Goal: Find specific page/section: Find specific page/section

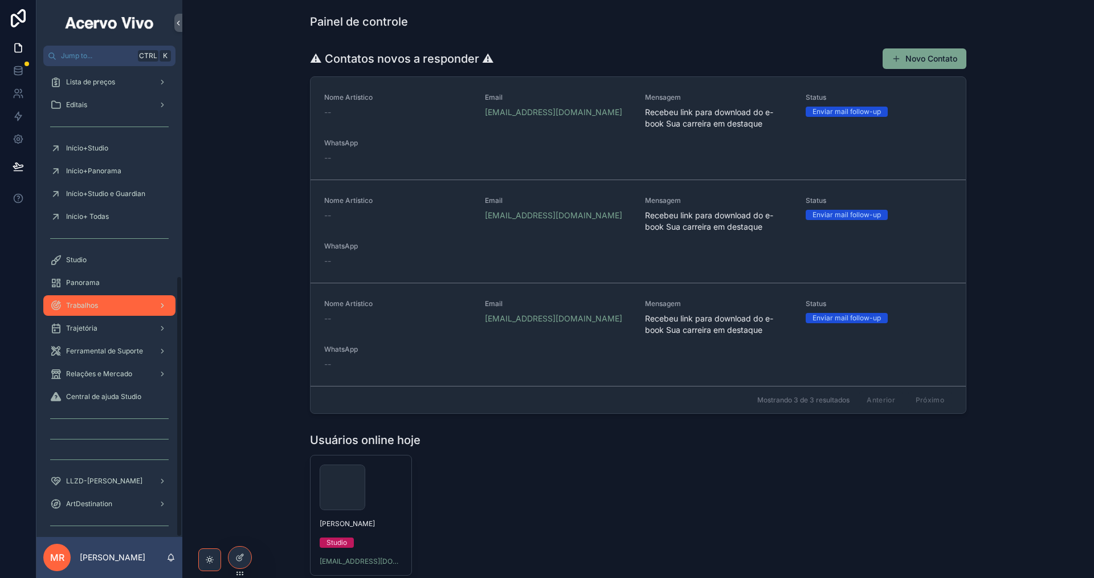
scroll to position [377, 0]
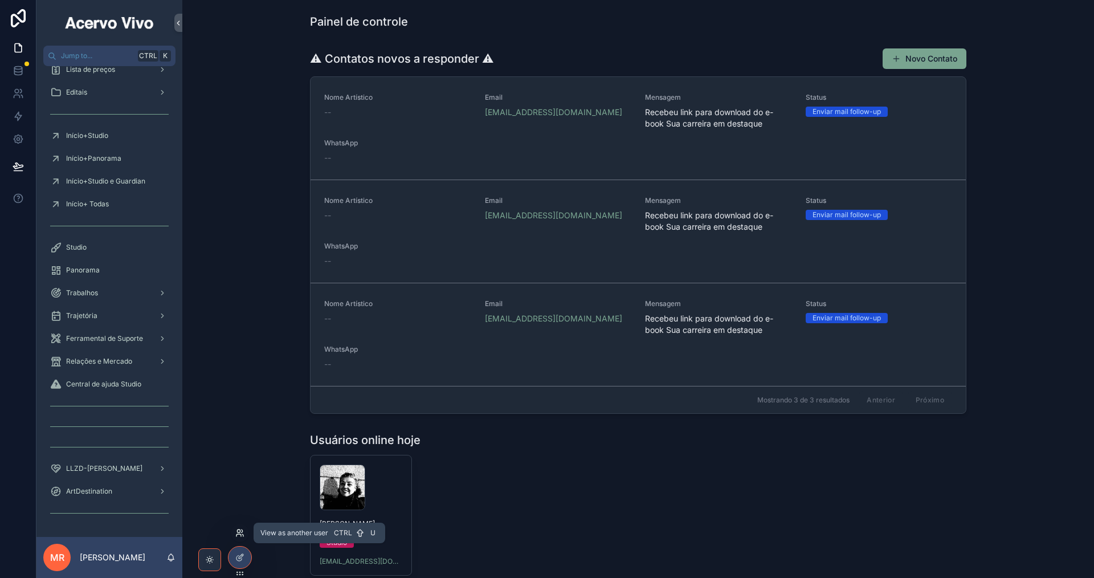
click at [239, 531] on icon at bounding box center [239, 532] width 9 height 9
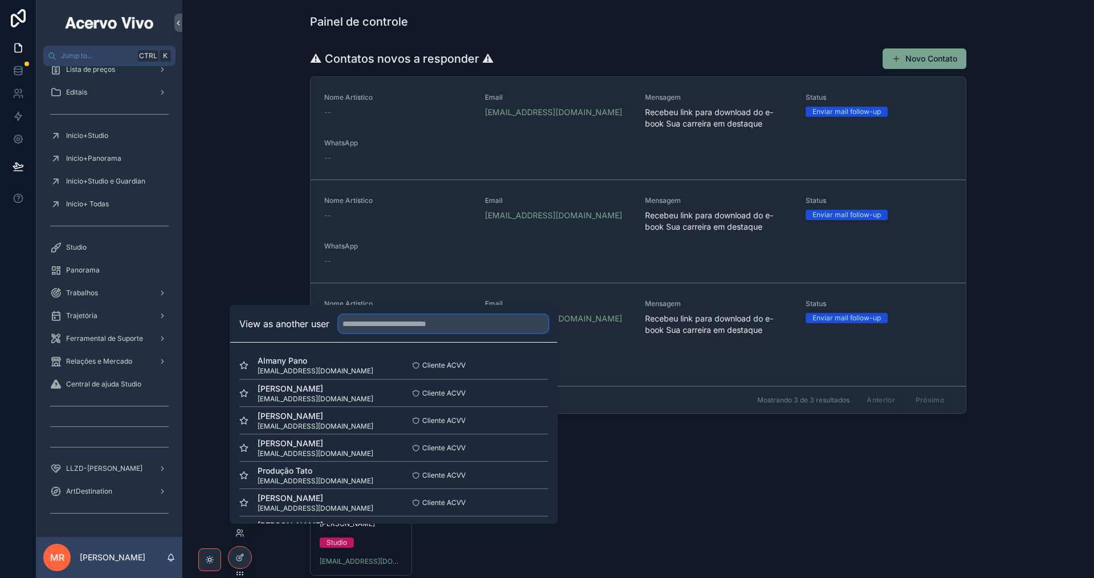
click at [371, 325] on input "text" at bounding box center [443, 324] width 210 height 18
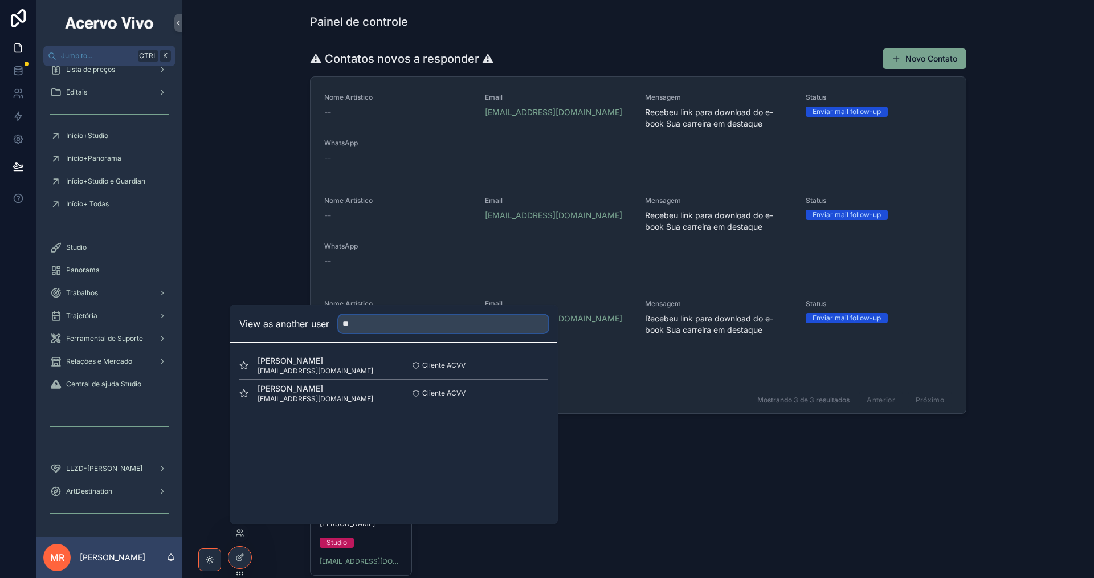
type input "*"
type input "*****"
click at [529, 361] on button "Select" at bounding box center [534, 365] width 30 height 17
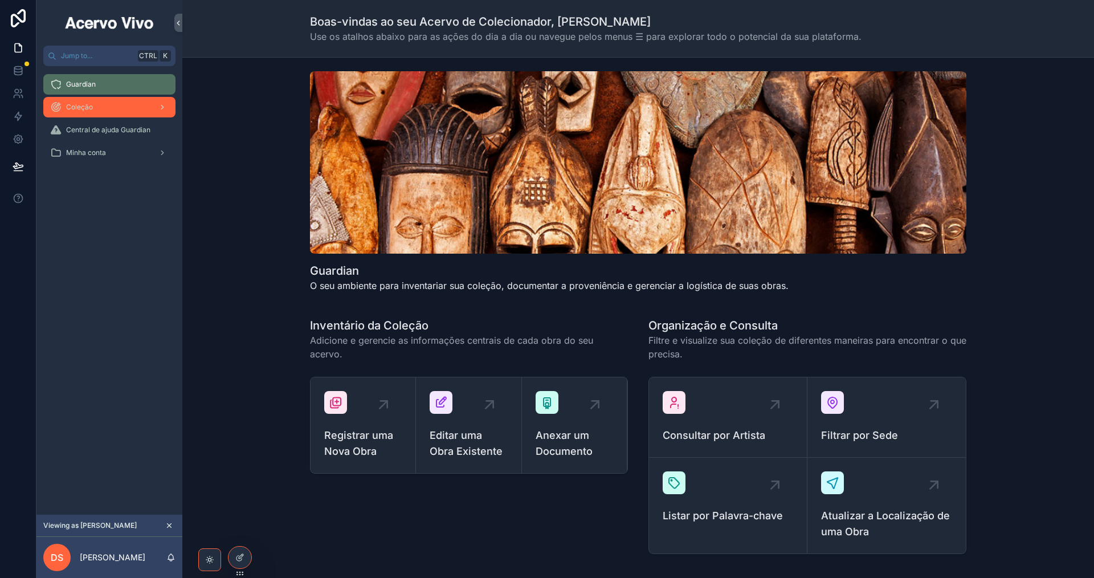
click at [112, 111] on div "Coleção" at bounding box center [109, 107] width 119 height 18
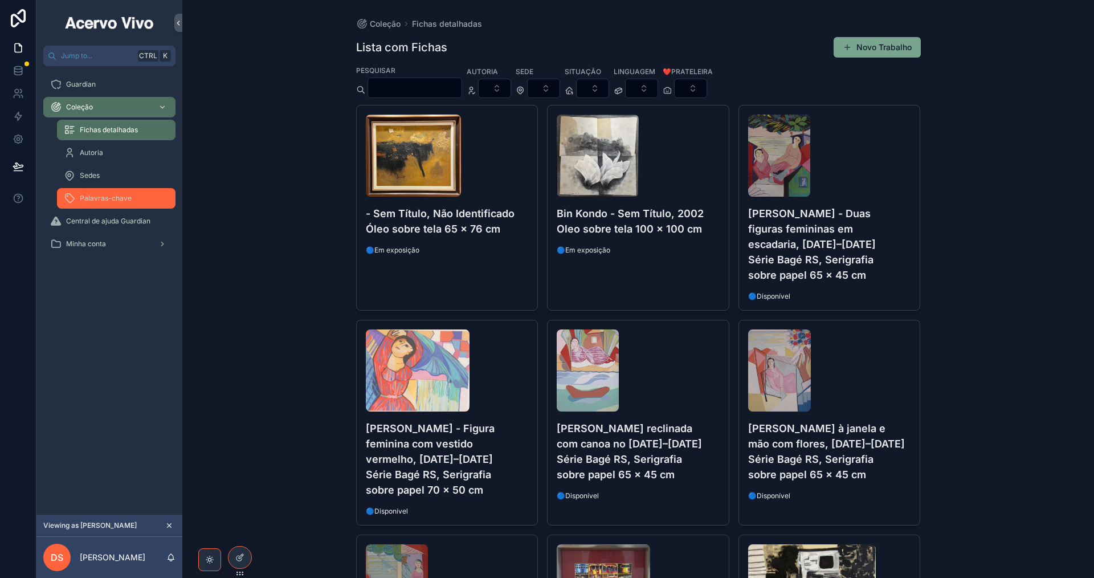
click at [124, 197] on span "Palavras-chave" at bounding box center [106, 198] width 52 height 9
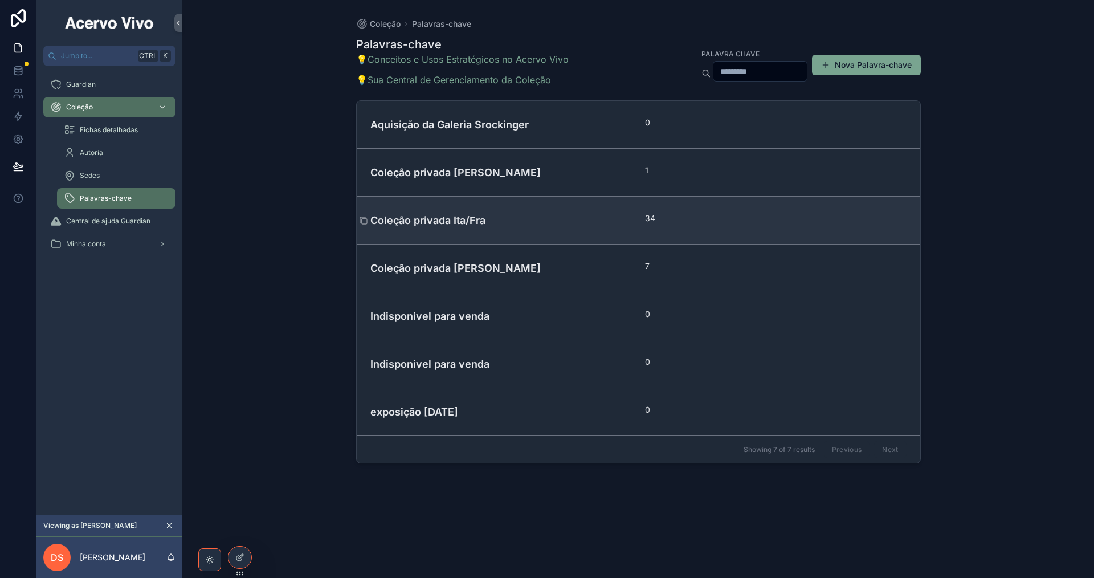
click at [463, 219] on h4 "Coleção privada Ita/Fra" at bounding box center [501, 220] width 262 height 15
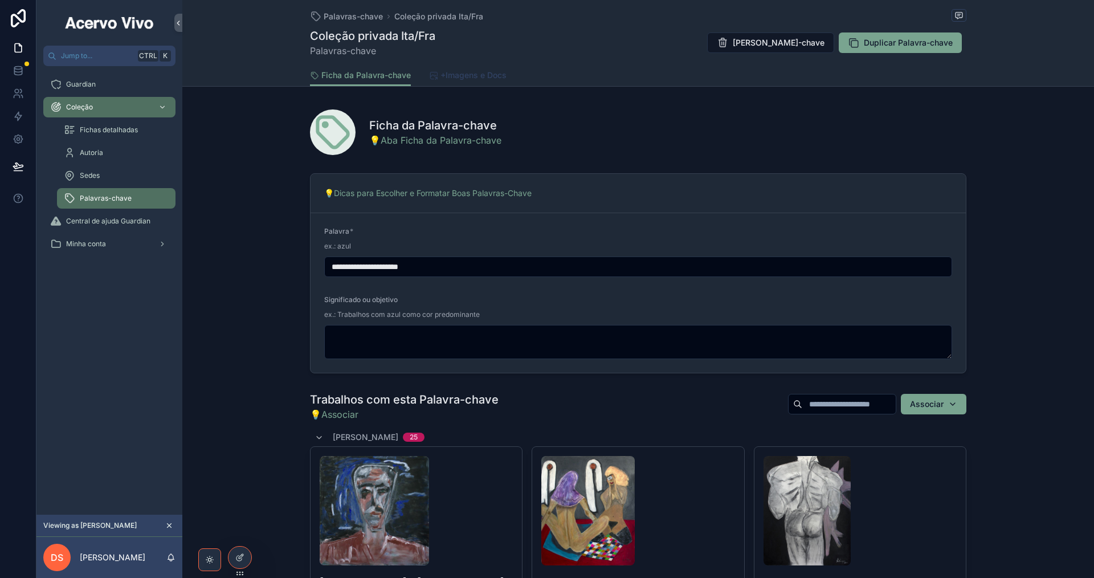
click at [466, 71] on span "+Imagens e Docs" at bounding box center [473, 75] width 66 height 11
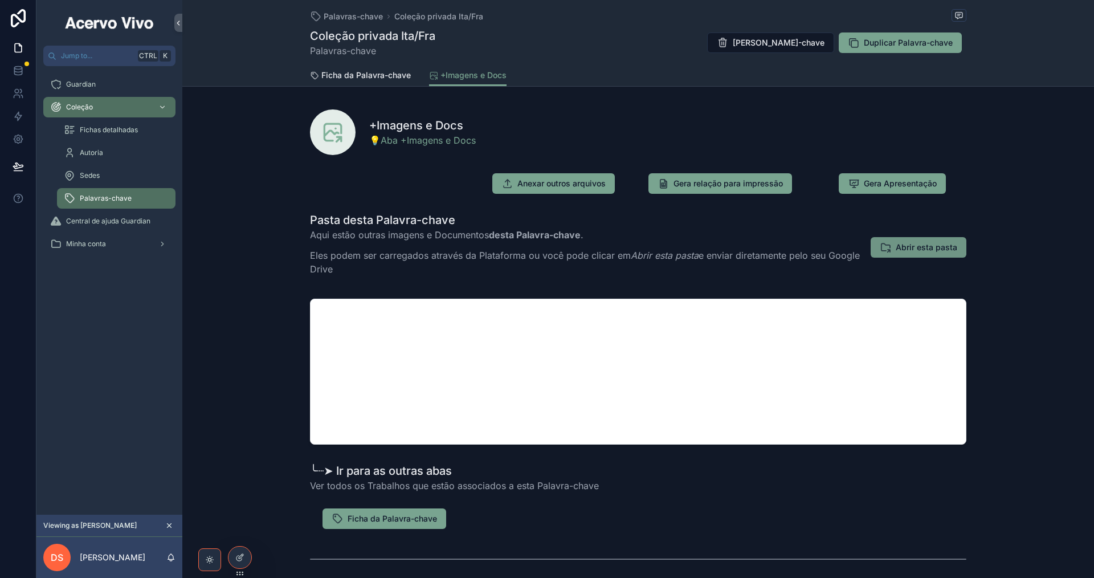
click at [919, 252] on span "Abrir esta pasta" at bounding box center [927, 247] width 62 height 11
